Goal: Information Seeking & Learning: Learn about a topic

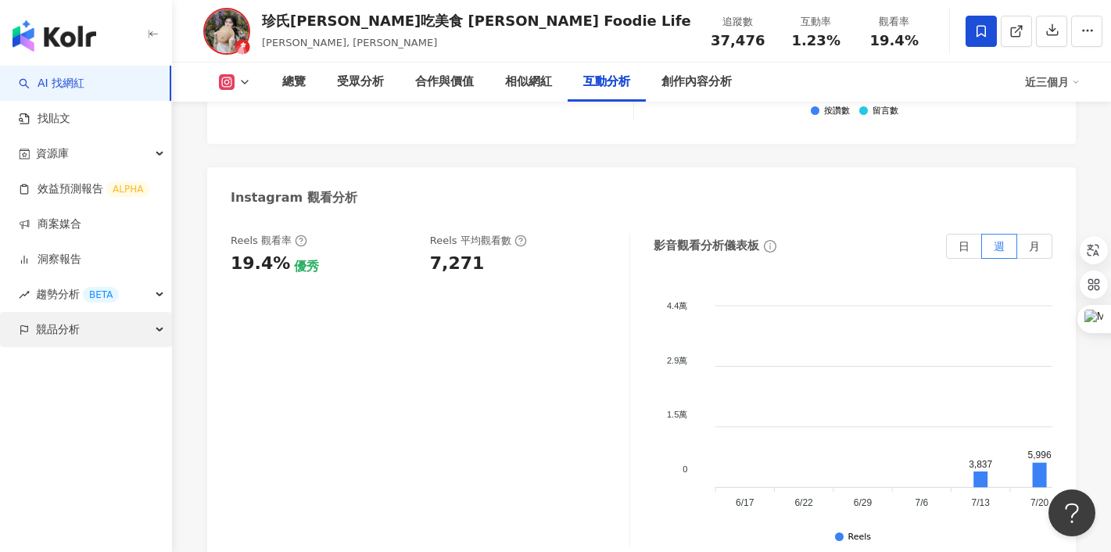
click at [58, 325] on span "競品分析" at bounding box center [58, 329] width 44 height 35
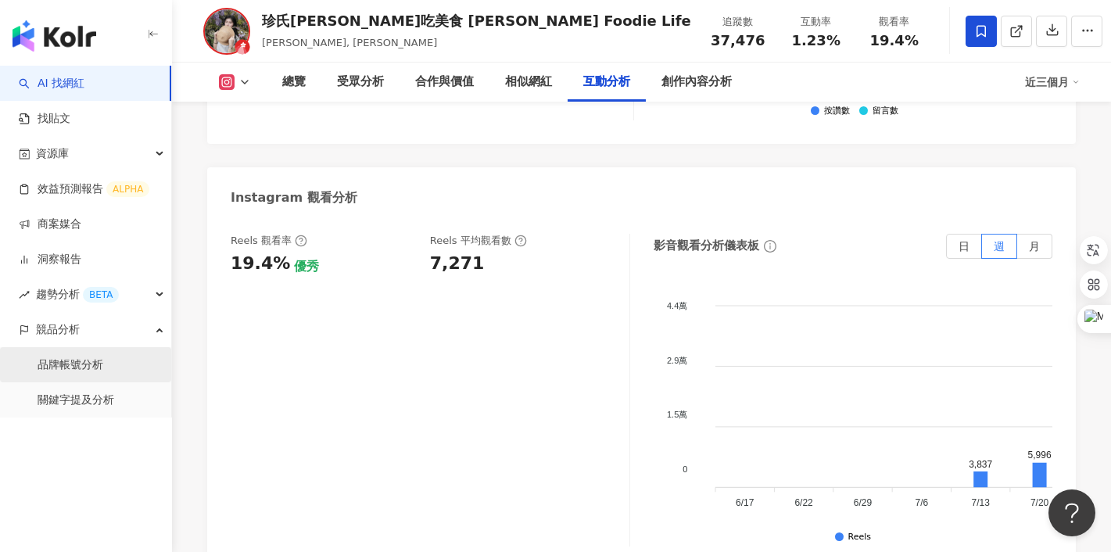
click at [66, 366] on link "品牌帳號分析" at bounding box center [71, 365] width 66 height 16
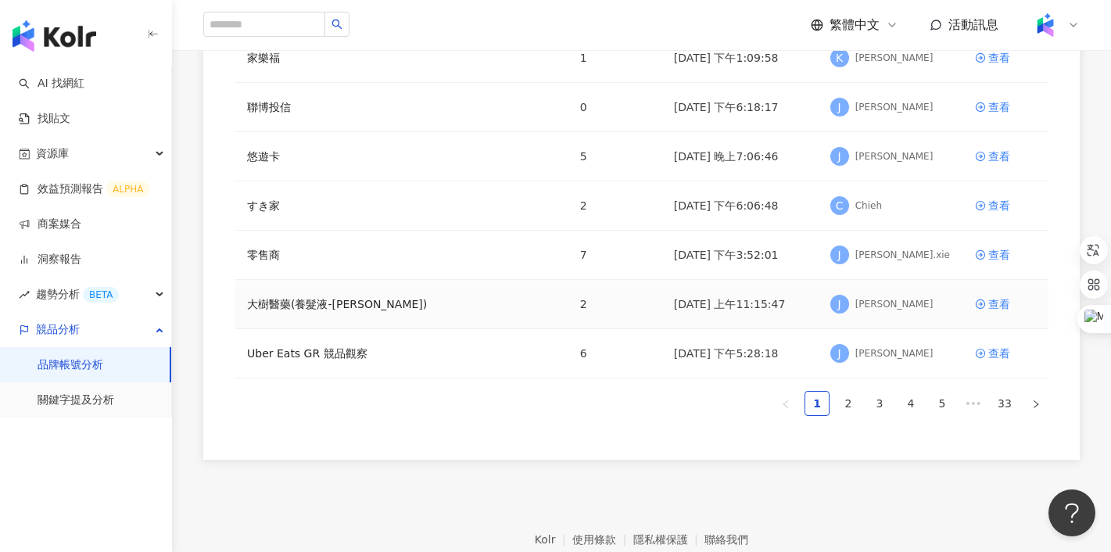
scroll to position [411, 0]
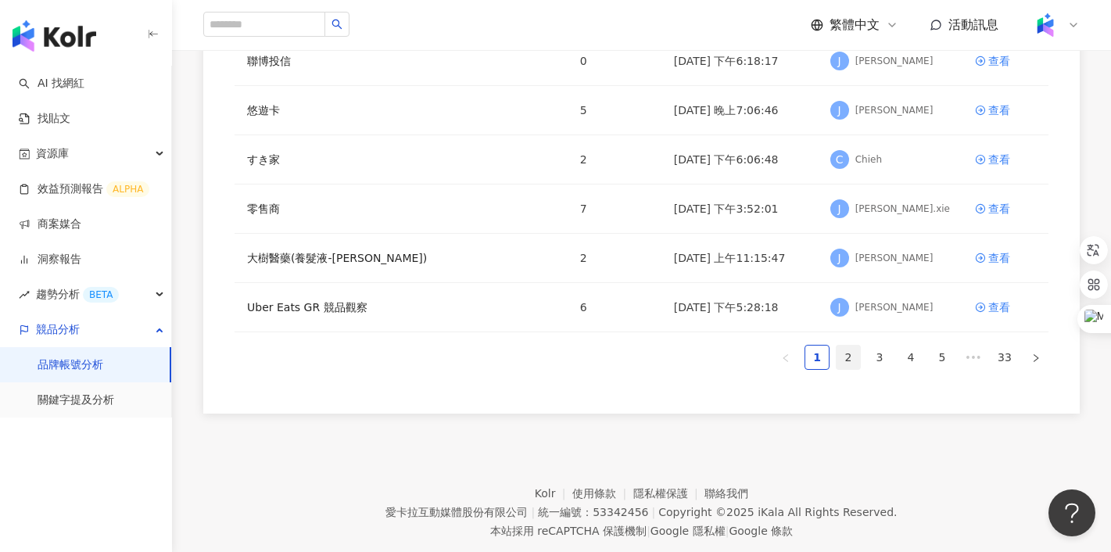
click at [857, 354] on link "2" at bounding box center [848, 357] width 23 height 23
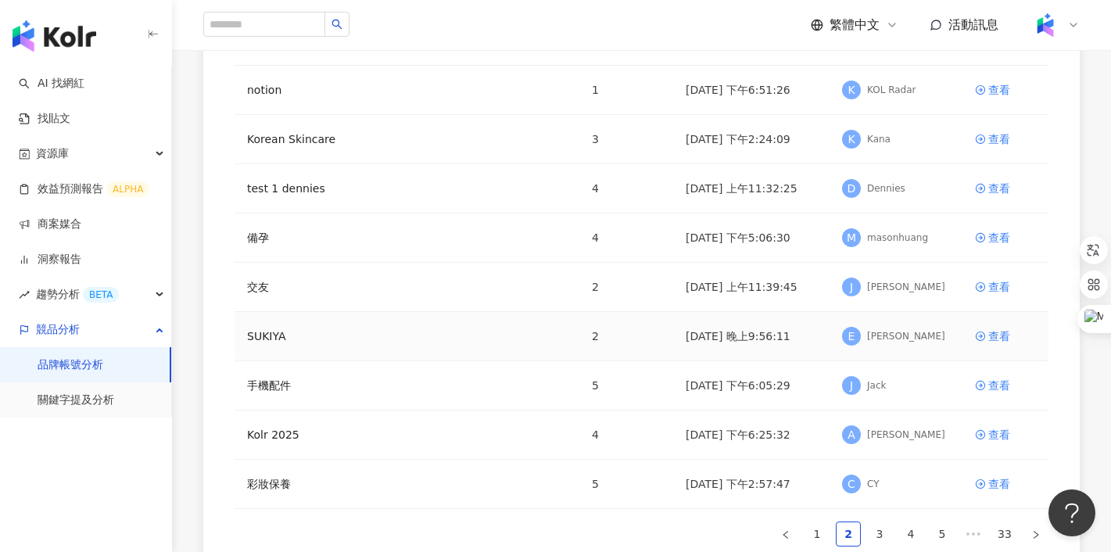
scroll to position [237, 0]
click at [878, 530] on link "3" at bounding box center [879, 531] width 23 height 23
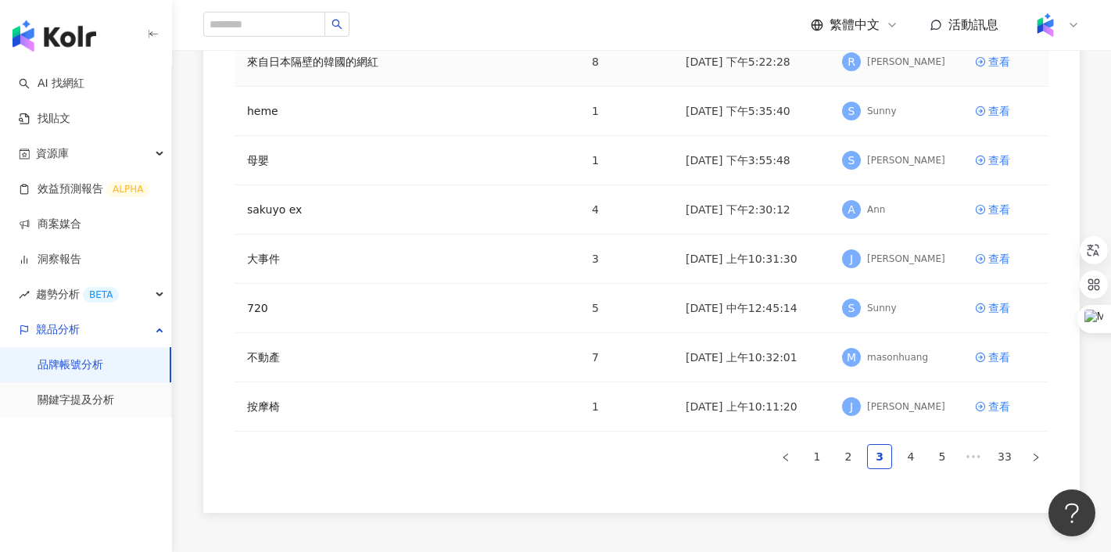
scroll to position [398, 0]
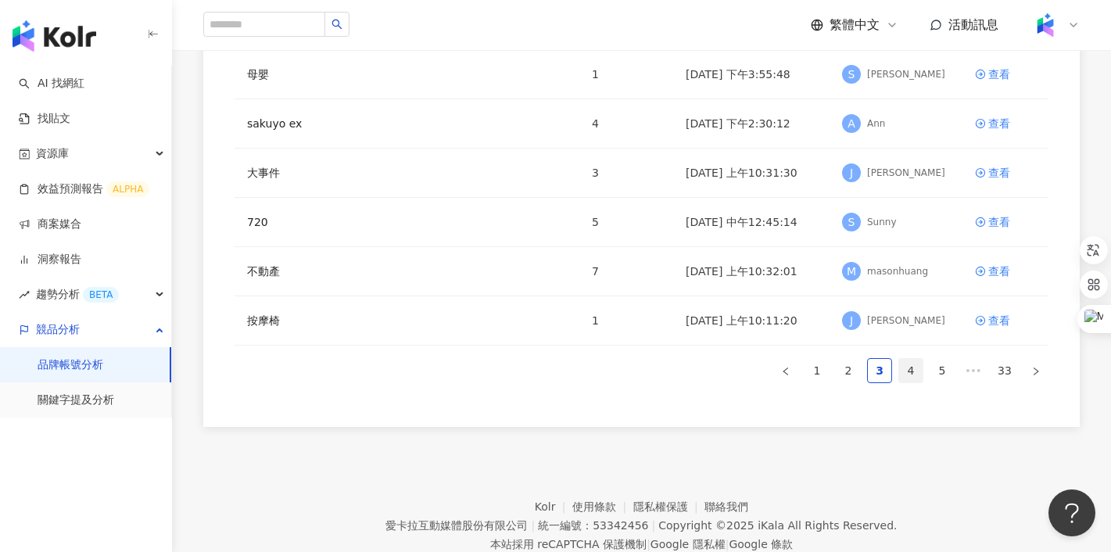
click at [902, 374] on link "4" at bounding box center [910, 370] width 23 height 23
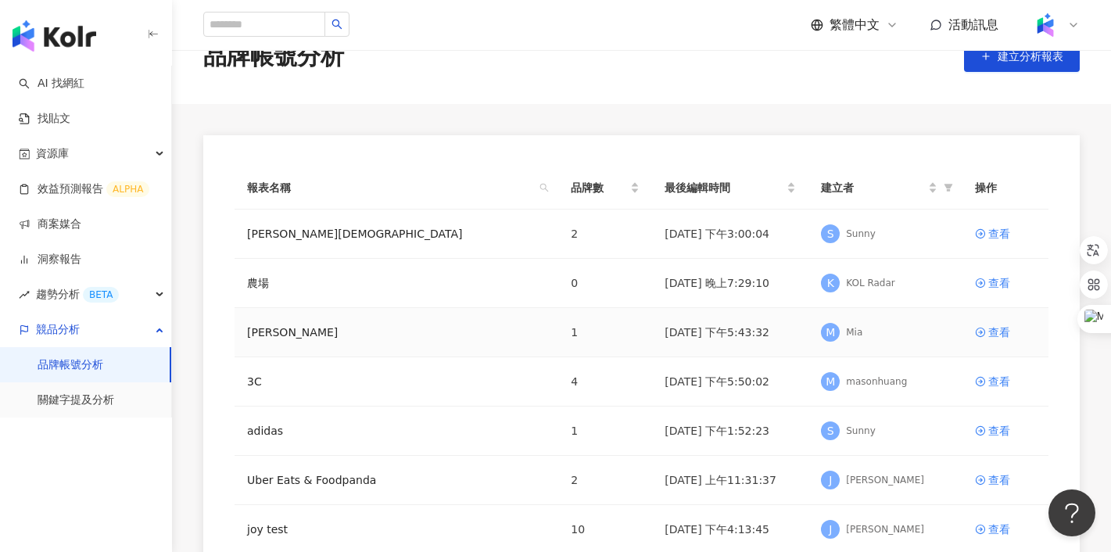
scroll to position [0, 0]
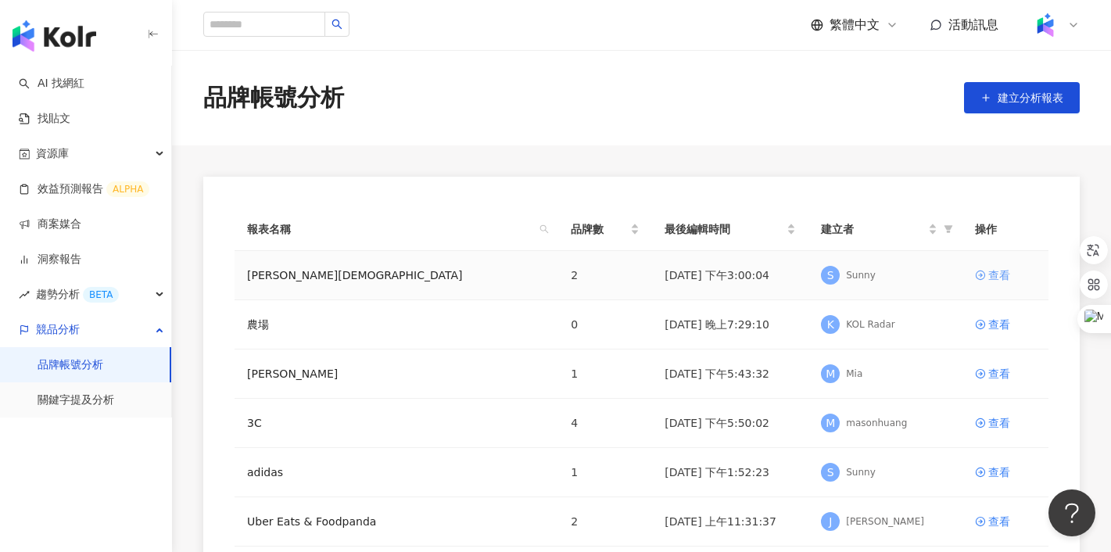
click at [996, 277] on div "查看" at bounding box center [1000, 275] width 22 height 17
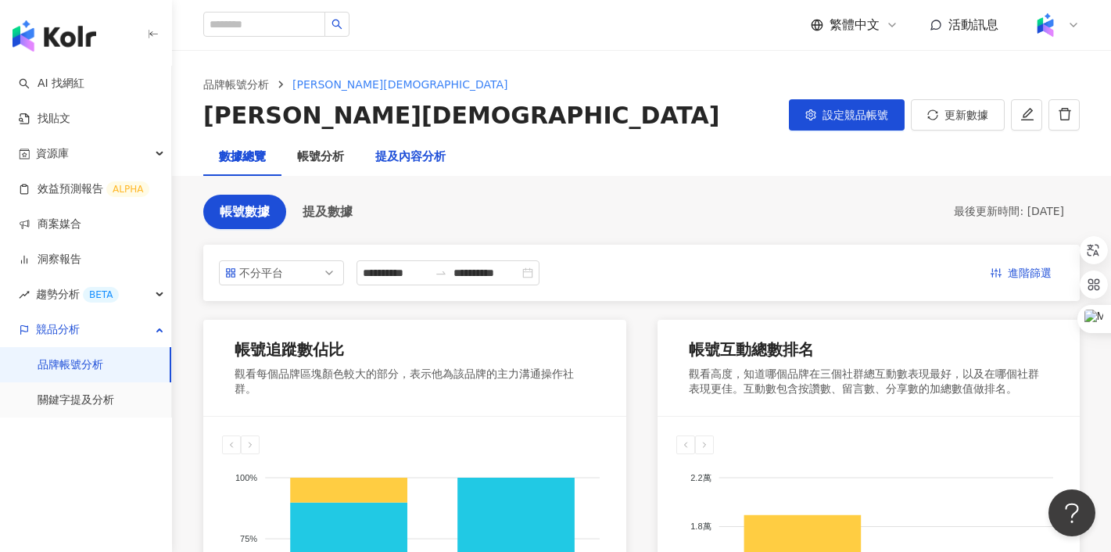
click at [414, 156] on div "提及內容分析" at bounding box center [410, 157] width 70 height 19
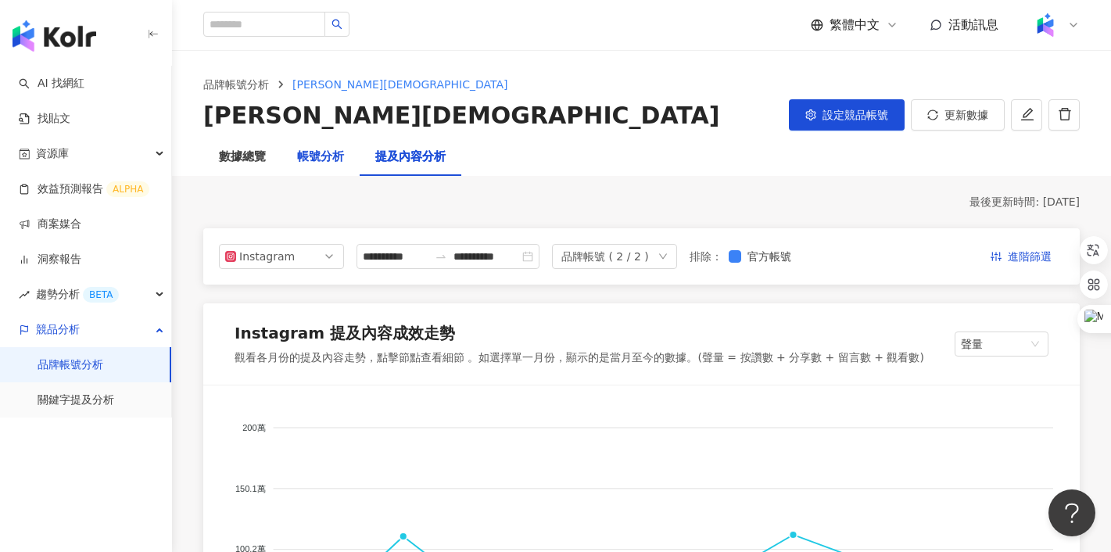
click at [303, 152] on div "帳號分析" at bounding box center [320, 157] width 47 height 19
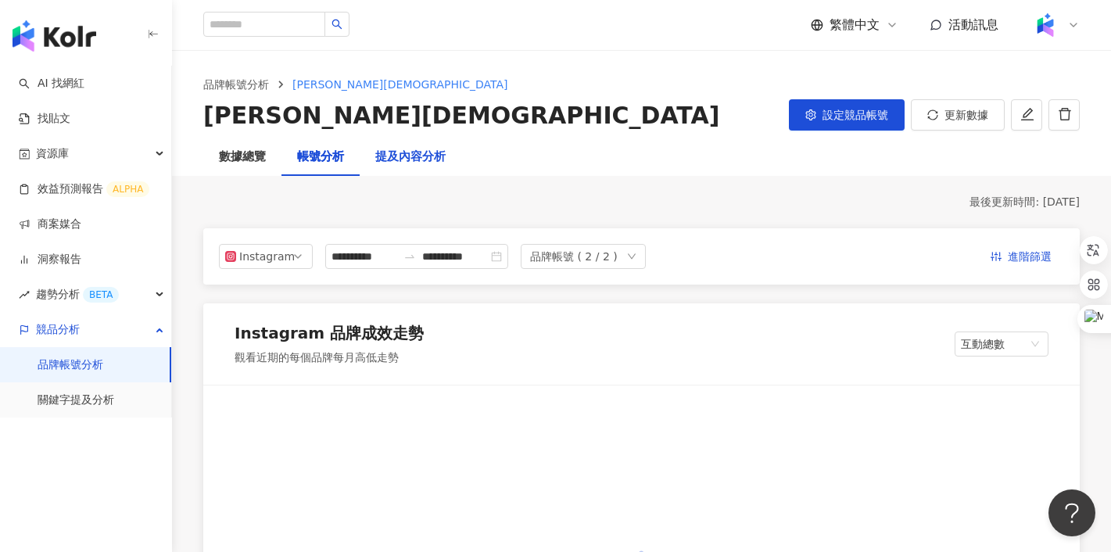
click at [425, 157] on div "提及內容分析" at bounding box center [410, 157] width 70 height 19
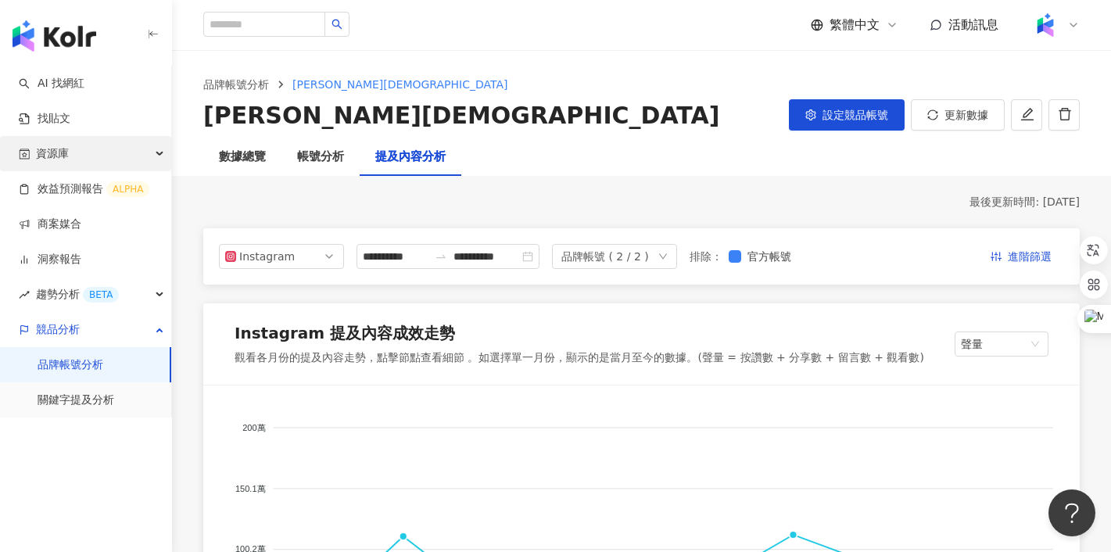
click at [102, 153] on div "資源庫" at bounding box center [85, 153] width 171 height 35
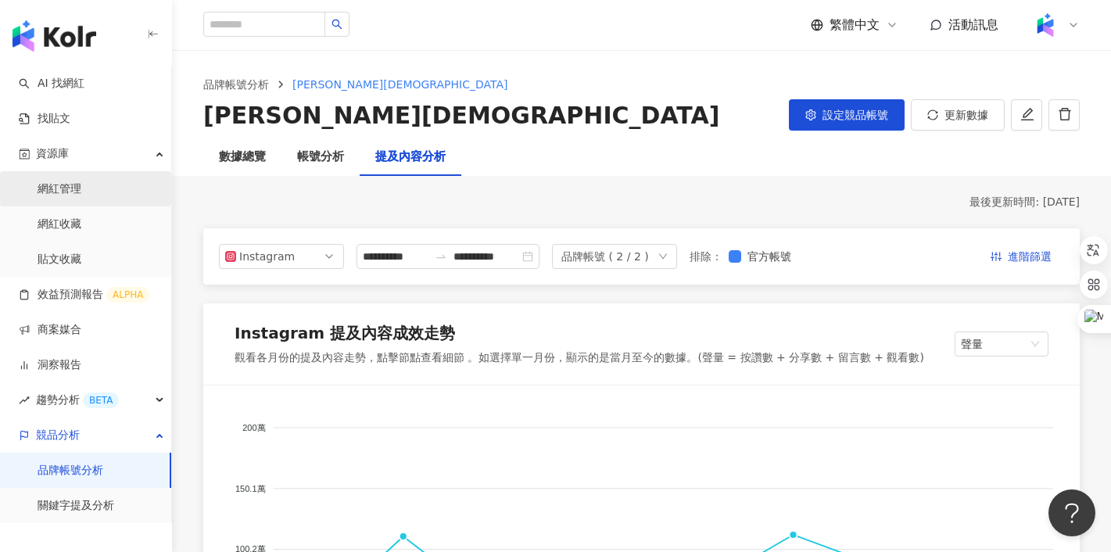
click at [81, 191] on link "網紅管理" at bounding box center [60, 189] width 44 height 16
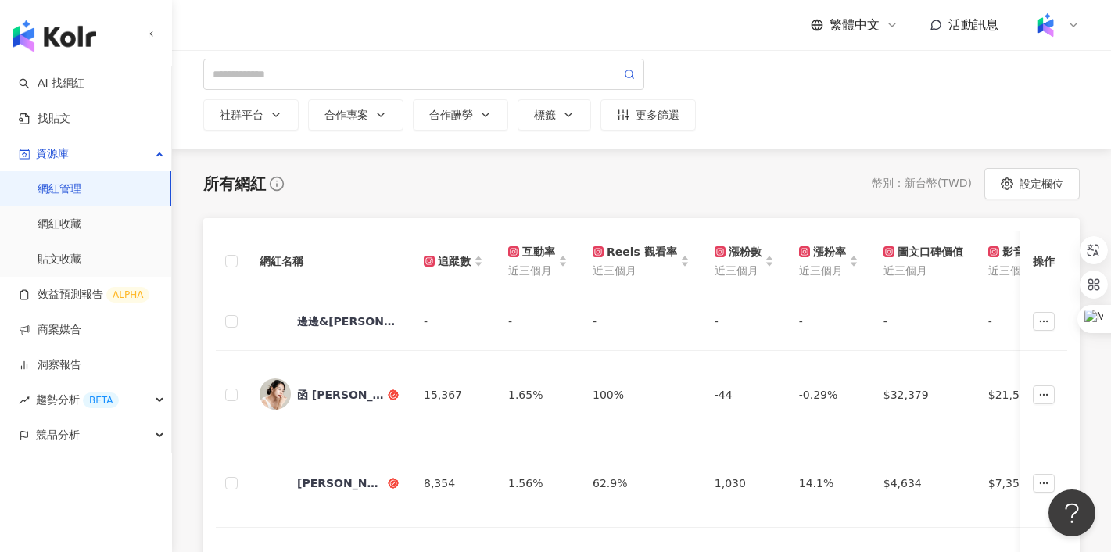
scroll to position [66, 0]
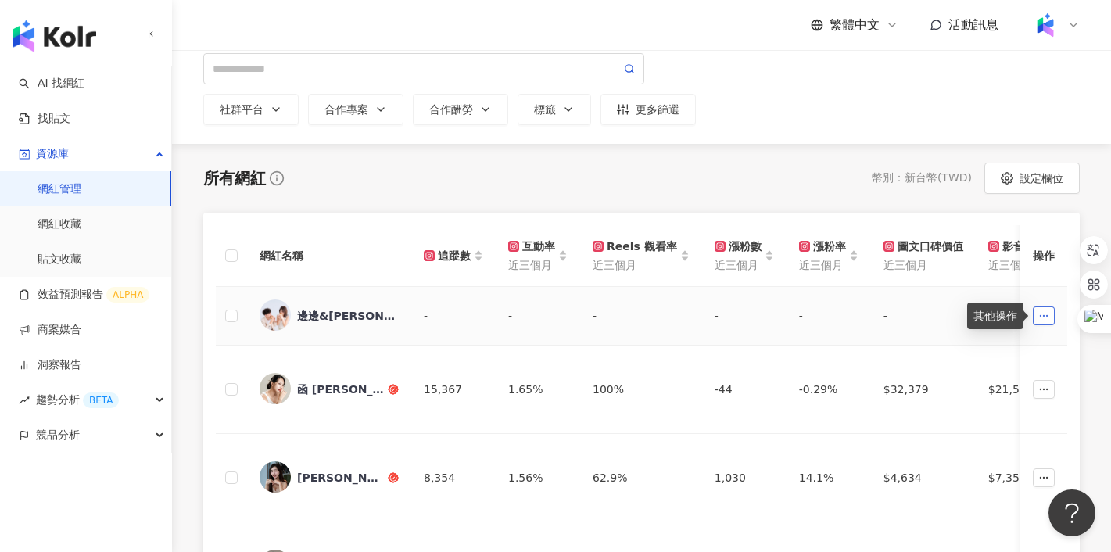
click at [1046, 312] on icon "button" at bounding box center [1044, 316] width 11 height 11
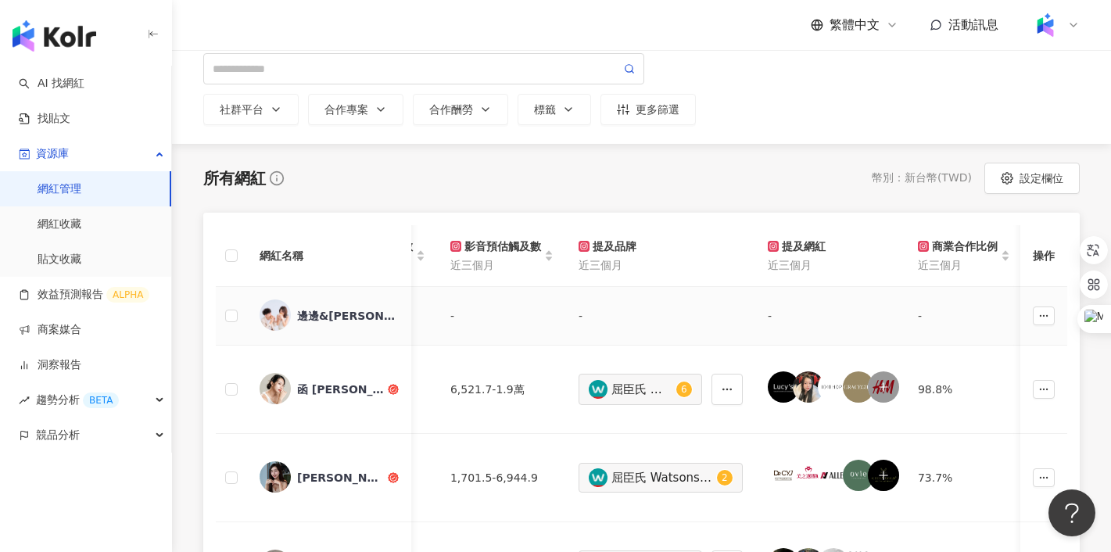
scroll to position [0, 1511]
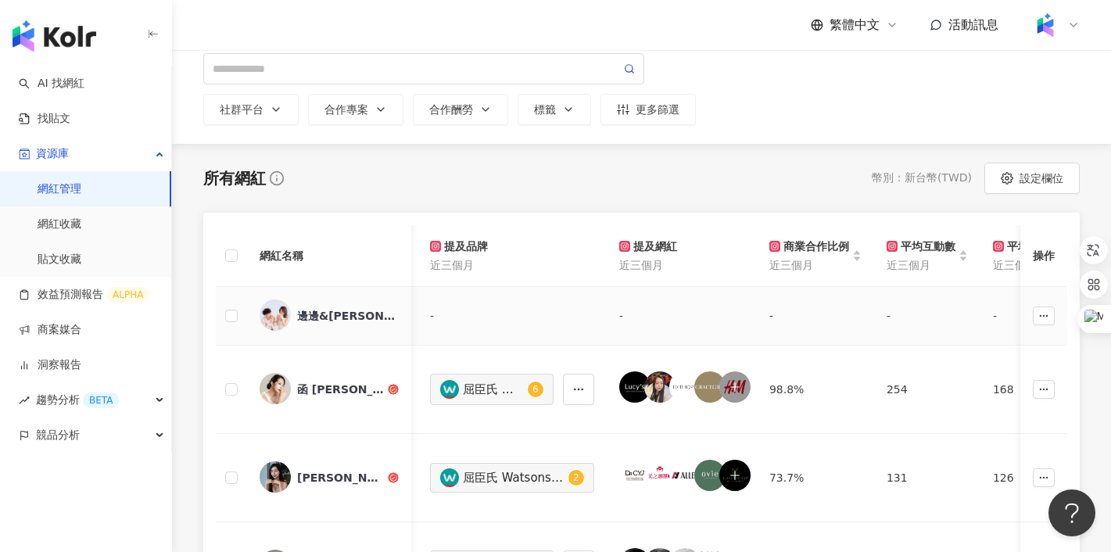
click at [310, 316] on div "邊邊&[PERSON_NAME]" at bounding box center [348, 316] width 102 height 16
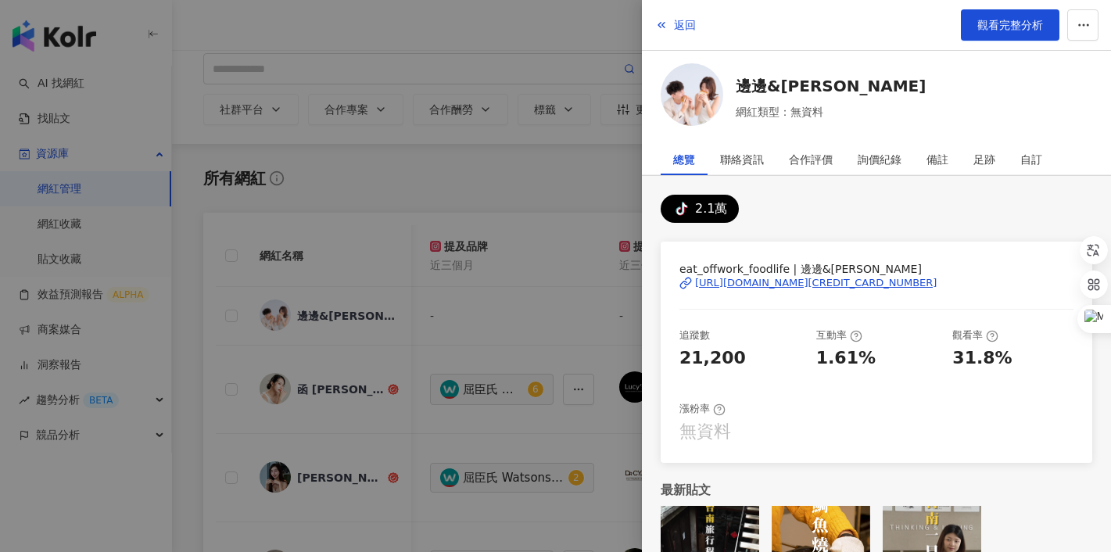
scroll to position [70, 0]
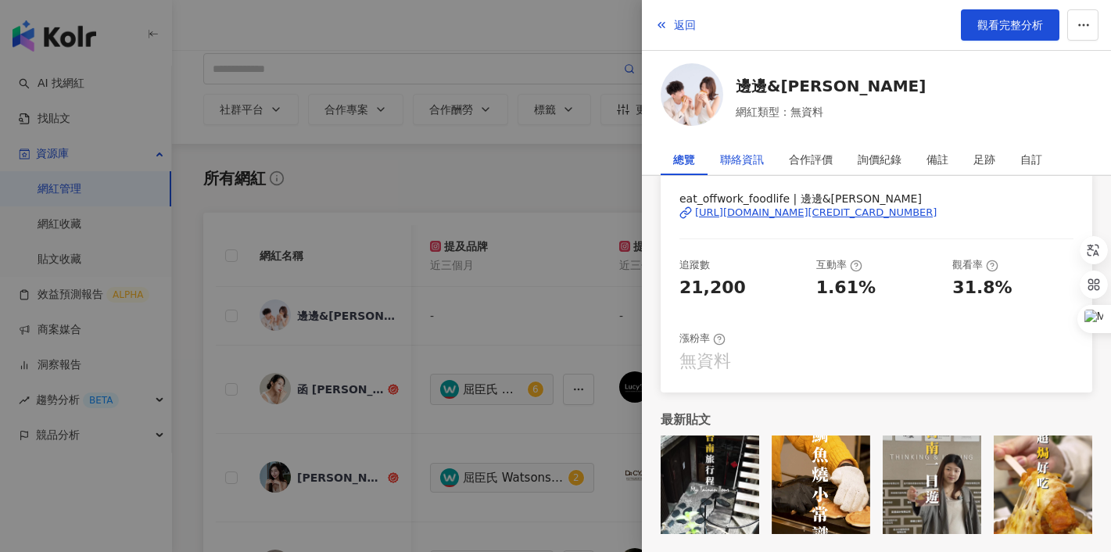
click at [735, 144] on div "聯絡資訊" at bounding box center [742, 159] width 44 height 31
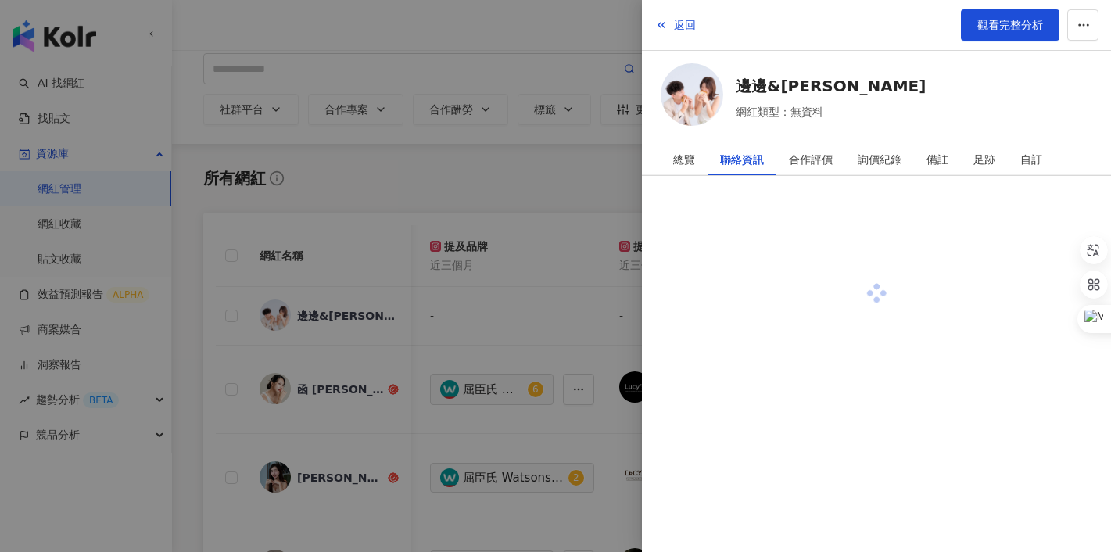
scroll to position [0, 0]
click at [587, 249] on div at bounding box center [555, 276] width 1111 height 552
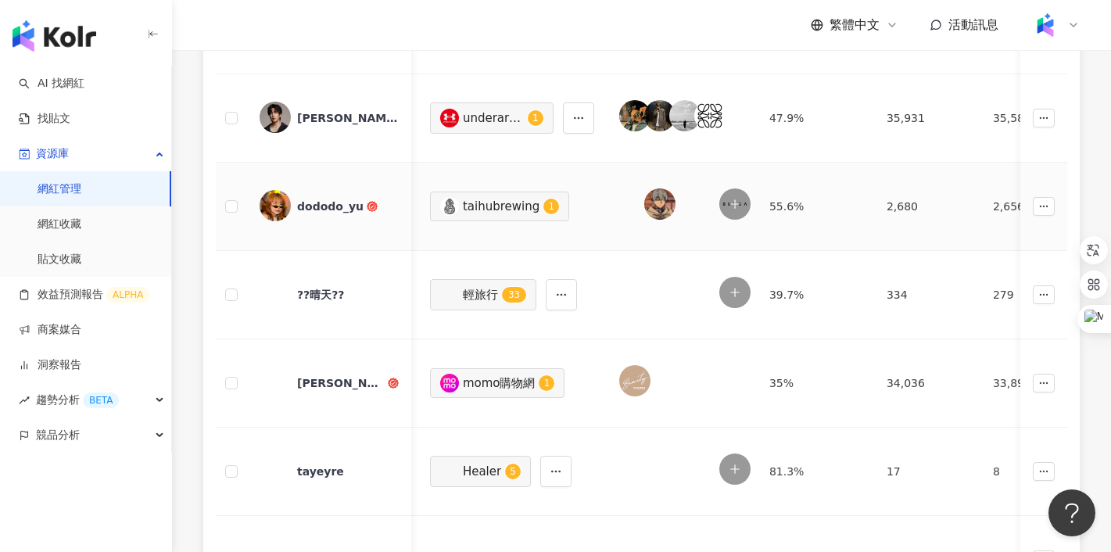
scroll to position [522, 0]
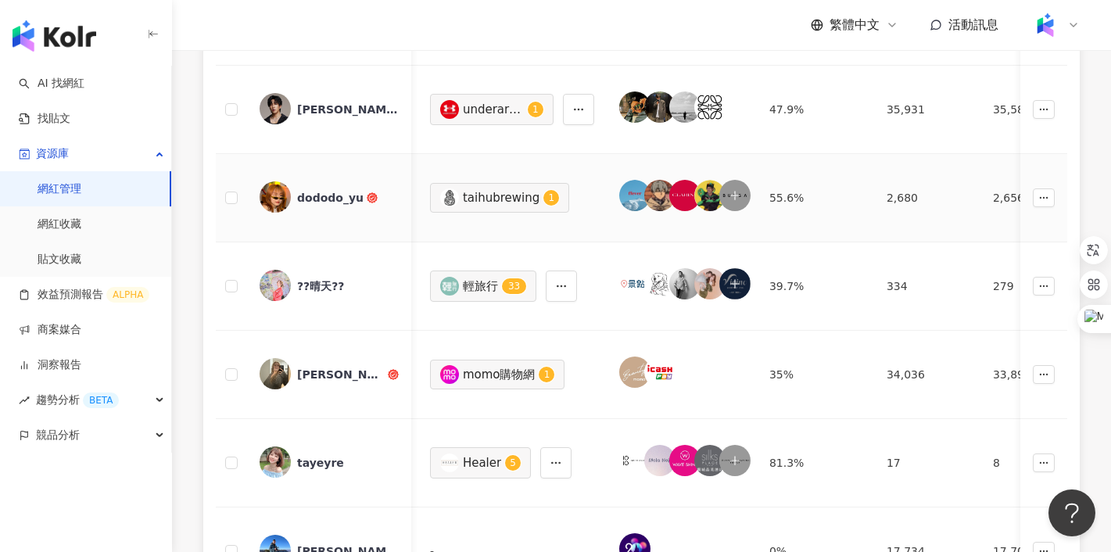
click at [338, 199] on div "dododo_yu" at bounding box center [330, 198] width 66 height 16
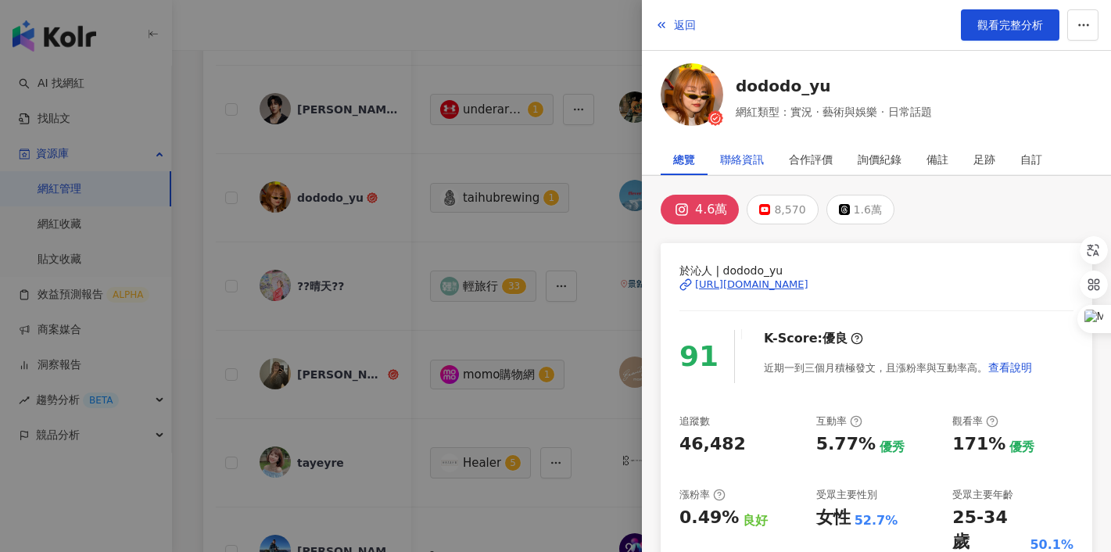
click at [744, 152] on div "聯絡資訊" at bounding box center [742, 159] width 44 height 31
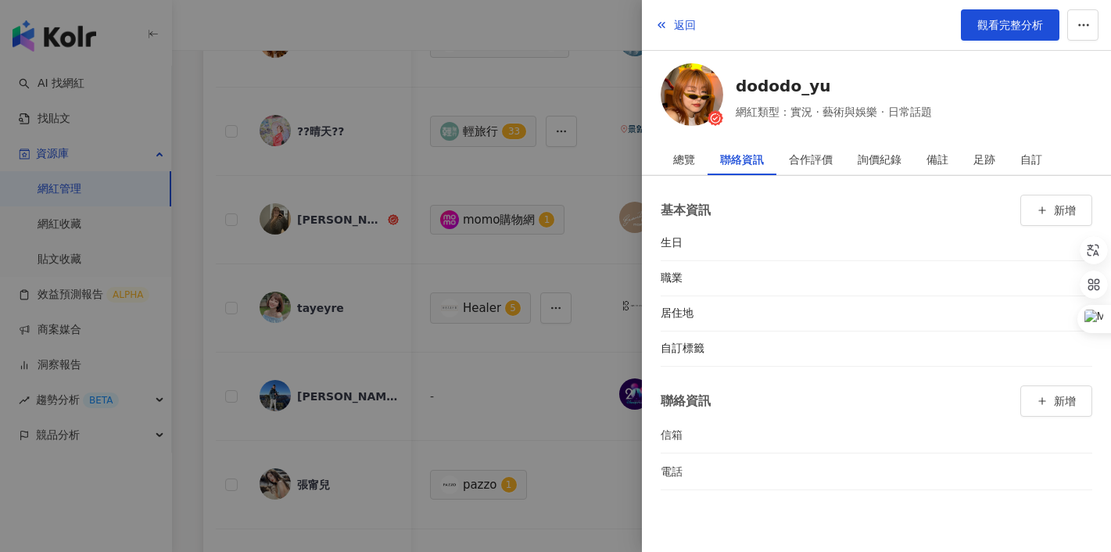
scroll to position [691, 0]
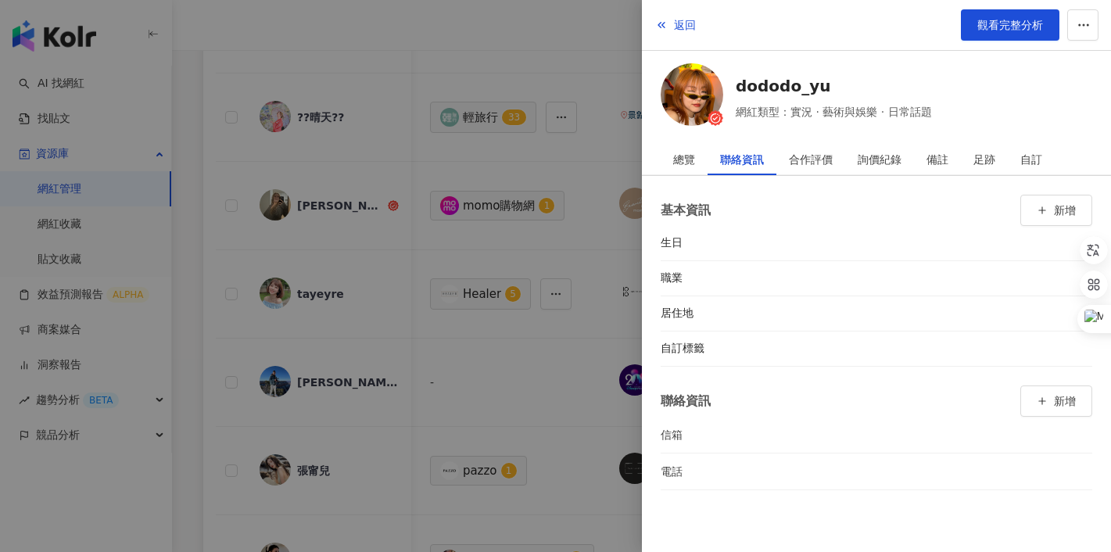
click at [451, 378] on div at bounding box center [555, 276] width 1111 height 552
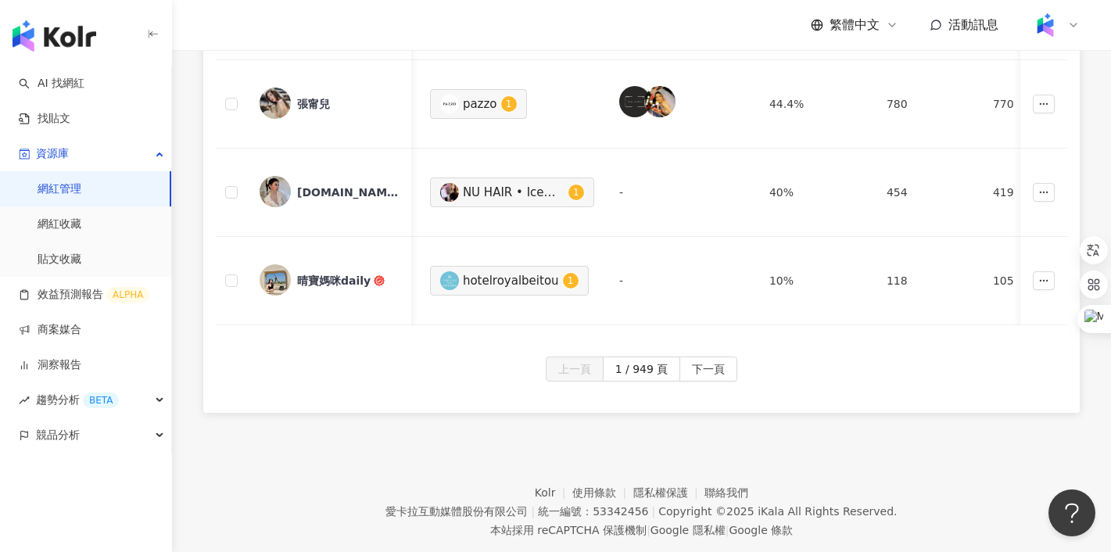
scroll to position [1071, 0]
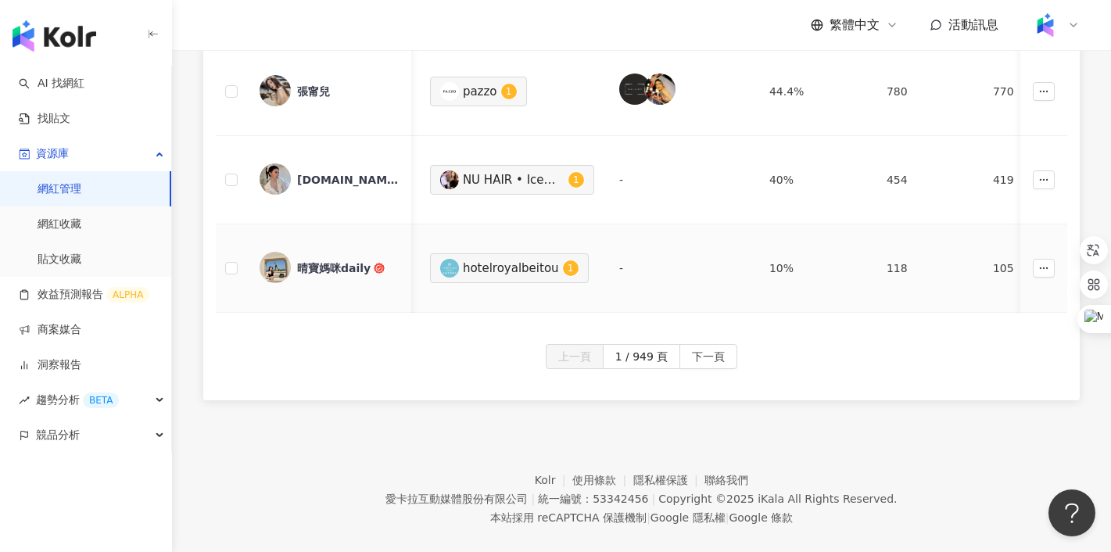
click at [331, 269] on div "晴寶媽咪daily" at bounding box center [334, 268] width 74 height 16
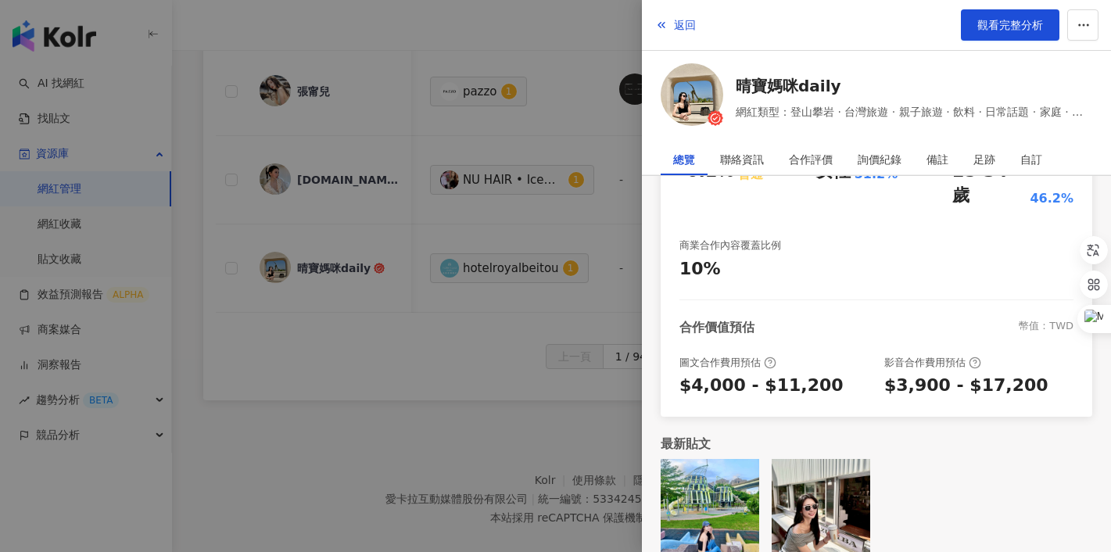
scroll to position [0, 0]
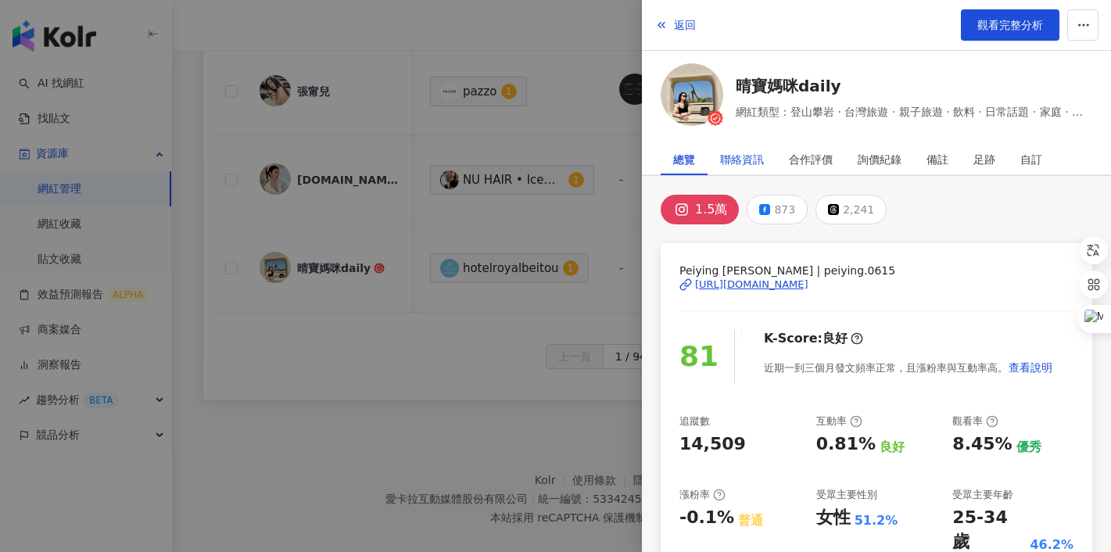
click at [740, 159] on div "聯絡資訊" at bounding box center [742, 159] width 44 height 31
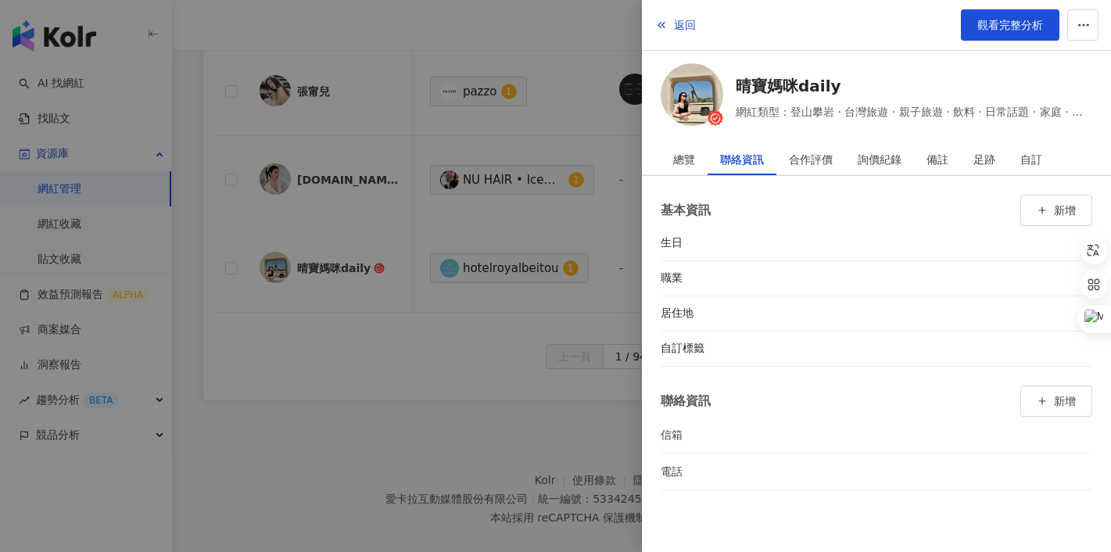
scroll to position [1092, 0]
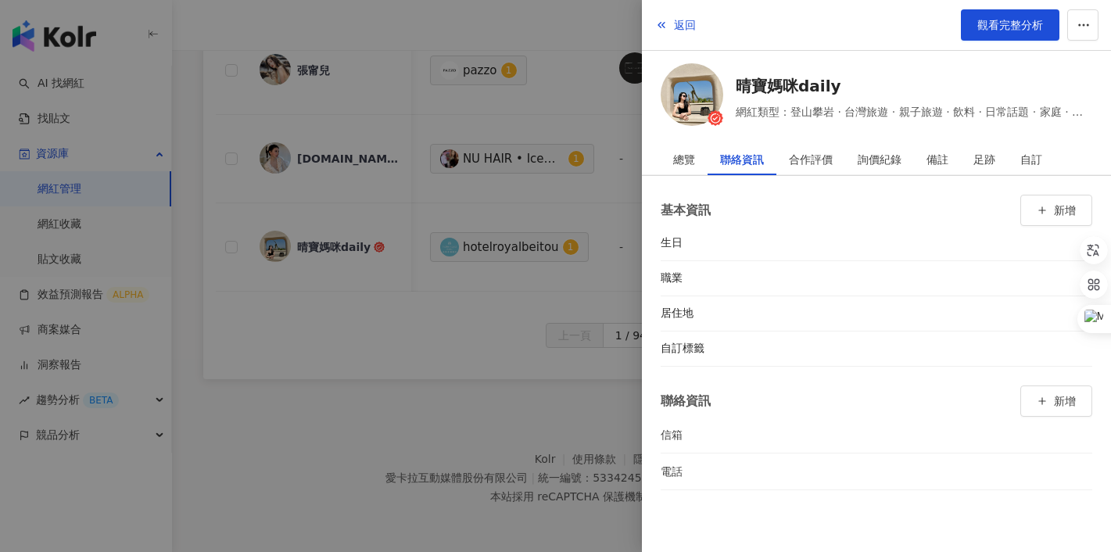
click at [528, 376] on div at bounding box center [555, 276] width 1111 height 552
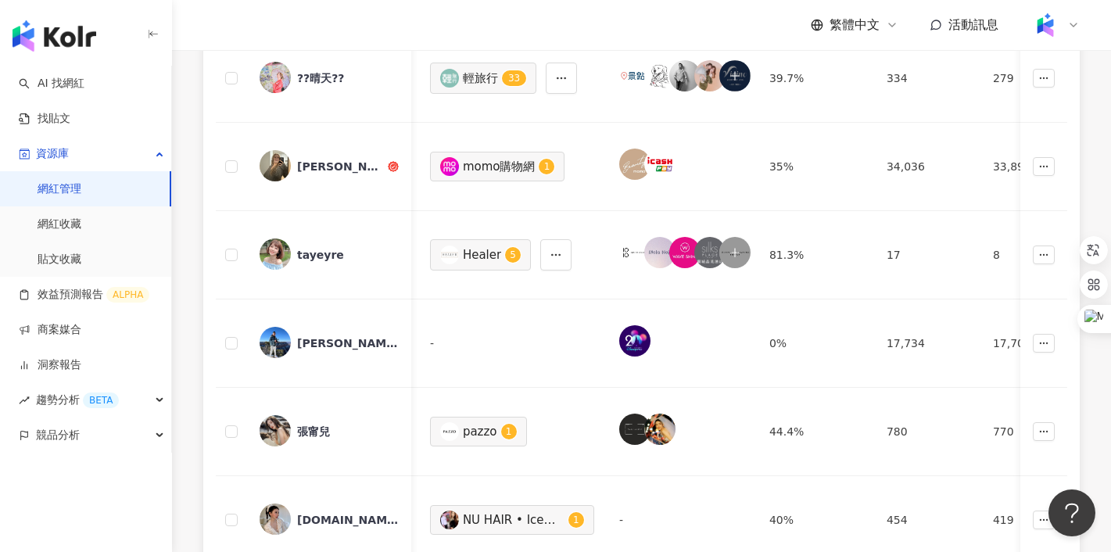
scroll to position [725, 0]
